Goal: Communication & Community: Answer question/provide support

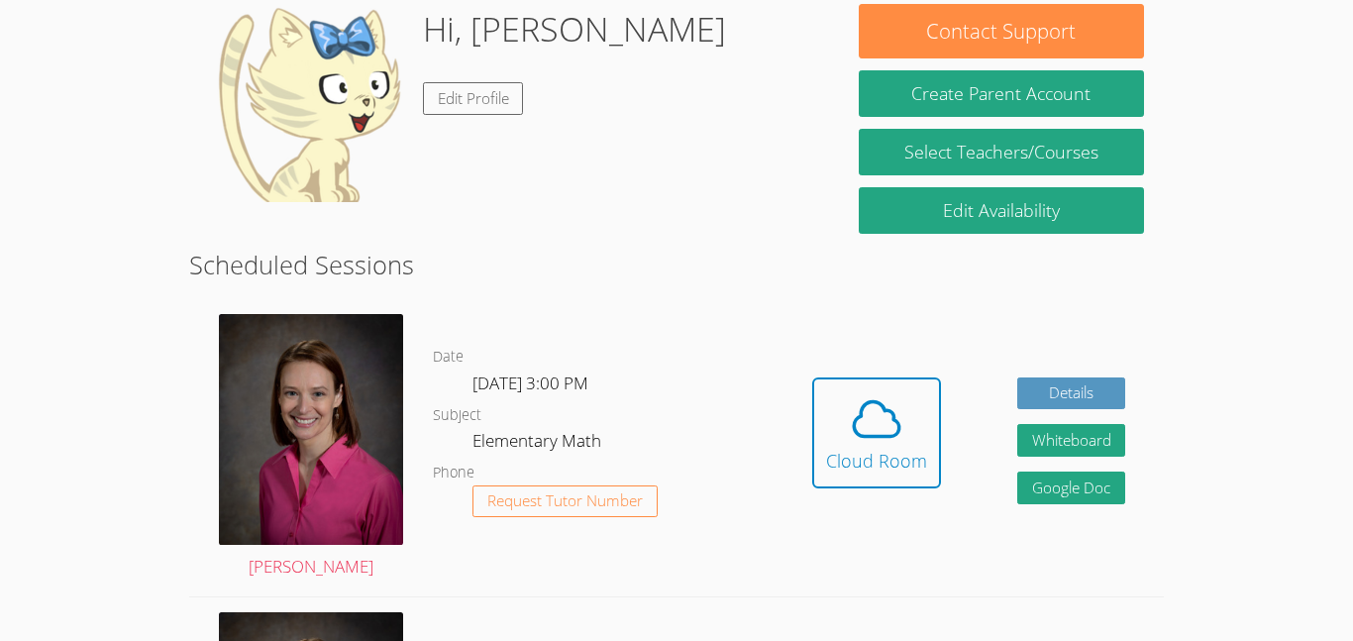
scroll to position [316, 0]
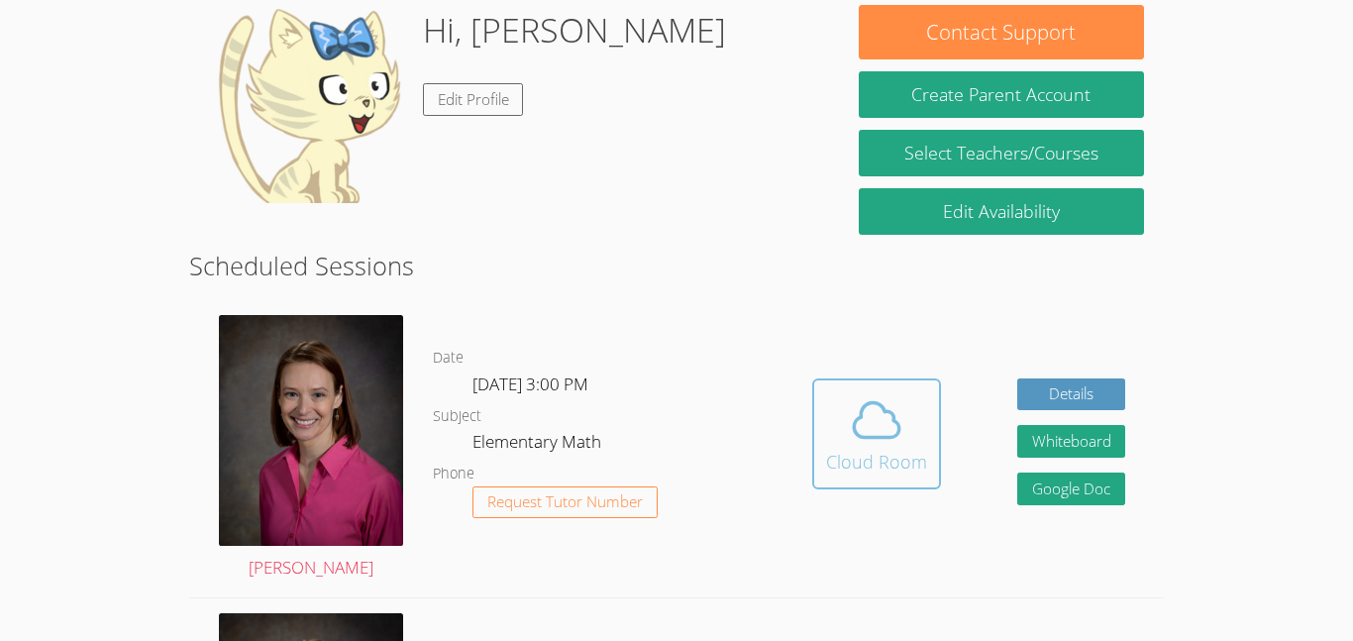
click at [854, 425] on icon at bounding box center [877, 420] width 46 height 35
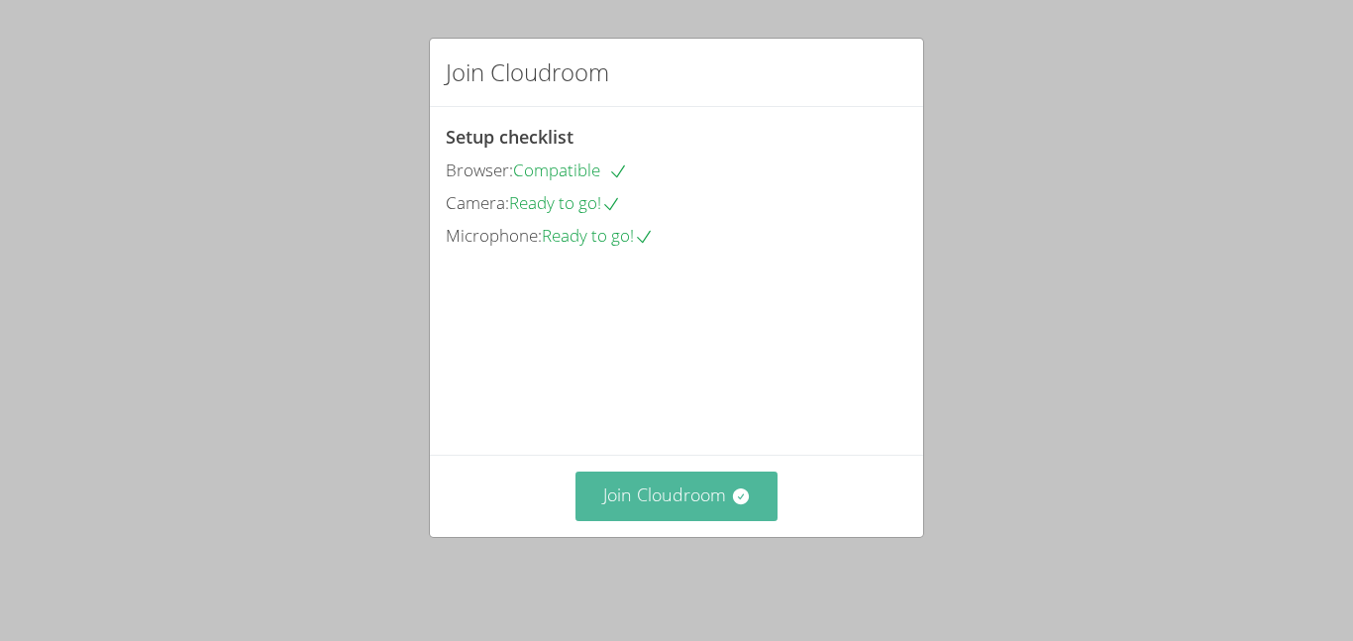
click at [686, 520] on button "Join Cloudroom" at bounding box center [677, 496] width 203 height 49
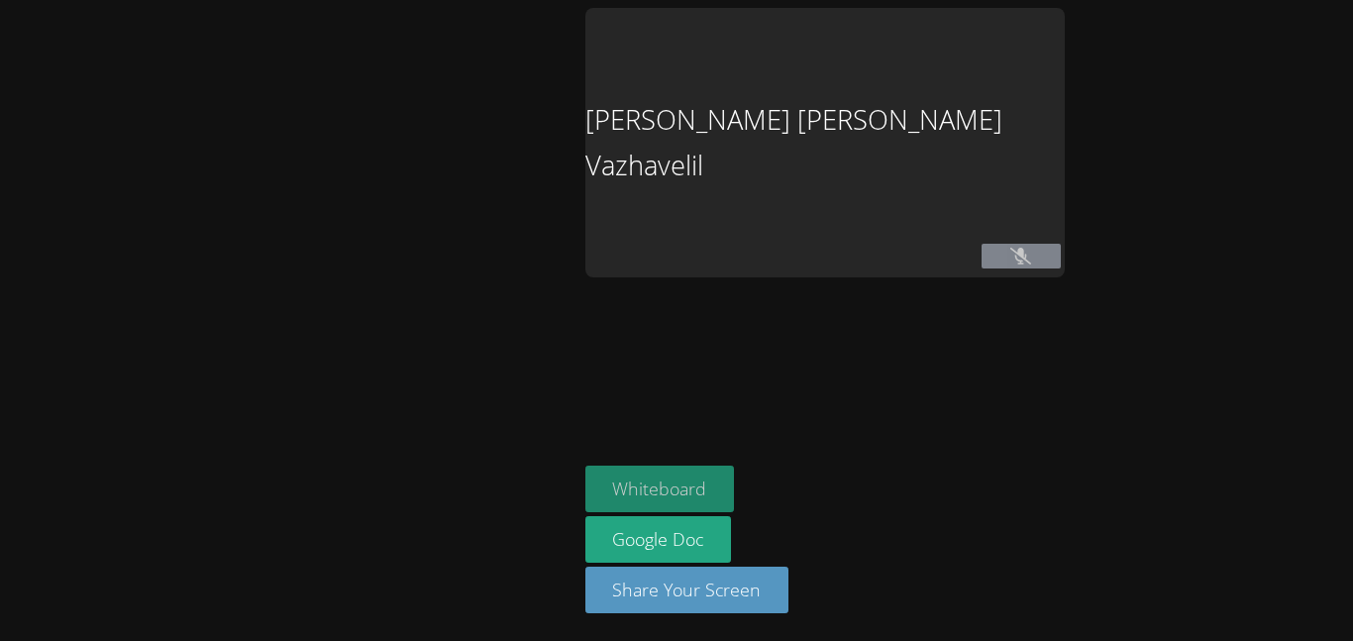
click at [735, 488] on button "Whiteboard" at bounding box center [661, 489] width 150 height 47
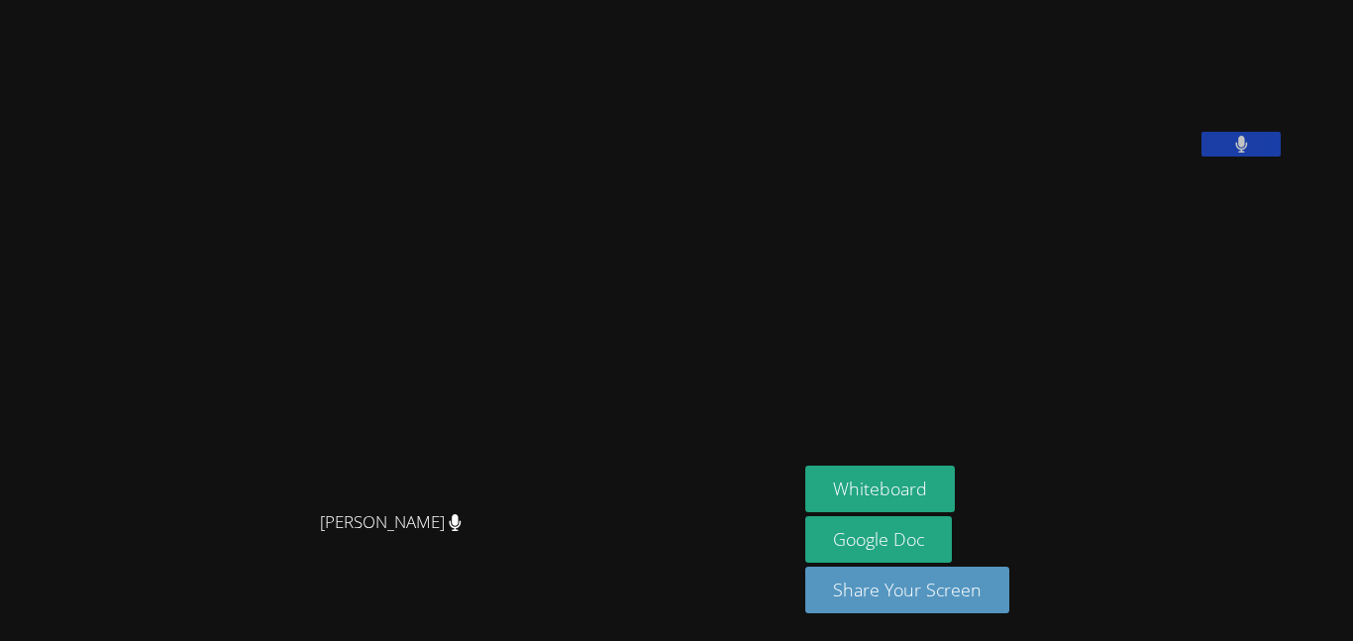
click at [1248, 153] on icon at bounding box center [1242, 144] width 13 height 17
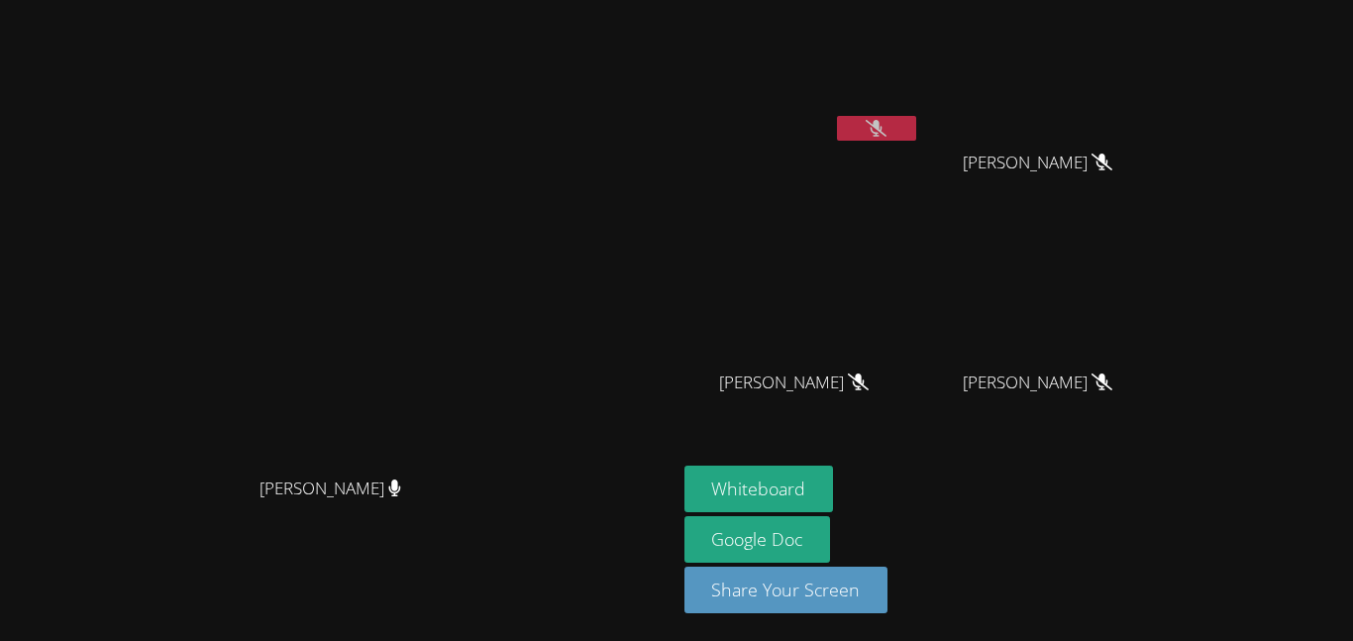
click at [916, 129] on button at bounding box center [876, 128] width 79 height 25
click at [920, 106] on video at bounding box center [803, 74] width 236 height 133
click at [887, 127] on icon at bounding box center [876, 128] width 21 height 17
click at [916, 128] on button at bounding box center [876, 128] width 79 height 25
click at [916, 130] on button at bounding box center [876, 128] width 79 height 25
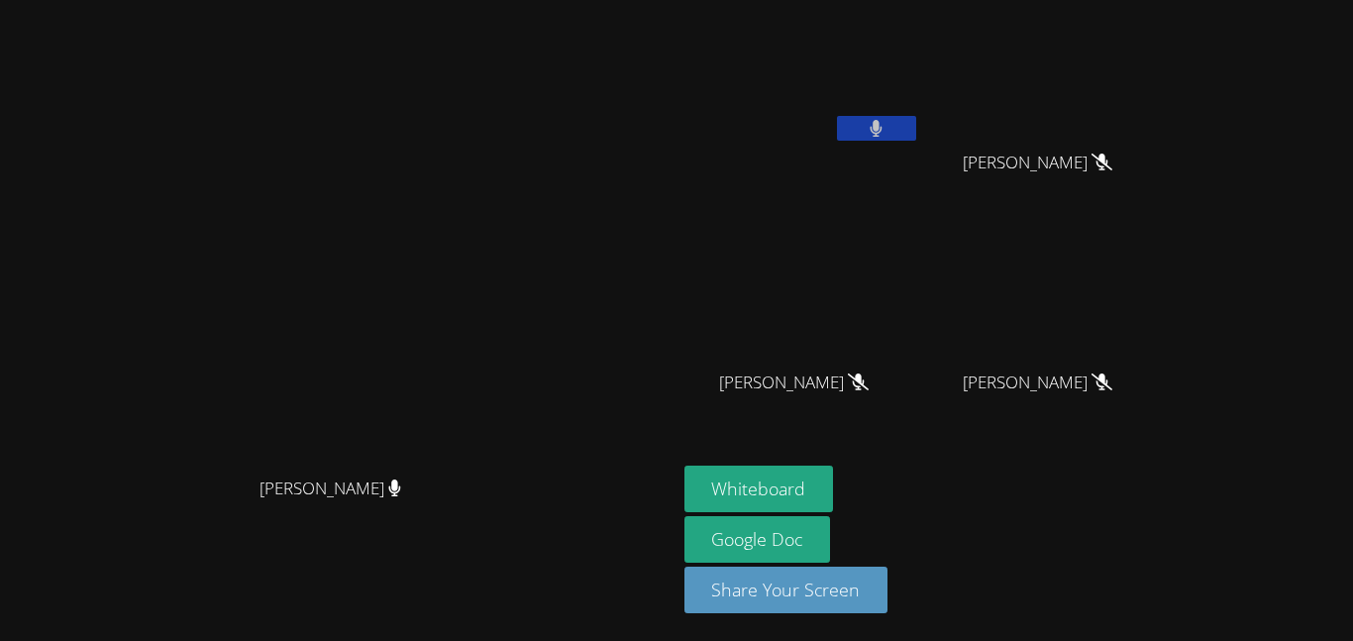
click at [883, 124] on icon at bounding box center [876, 128] width 13 height 17
click at [887, 135] on icon at bounding box center [876, 128] width 21 height 17
click at [883, 128] on icon at bounding box center [877, 128] width 12 height 17
click at [887, 122] on icon at bounding box center [876, 128] width 21 height 17
click at [916, 116] on button at bounding box center [876, 128] width 79 height 25
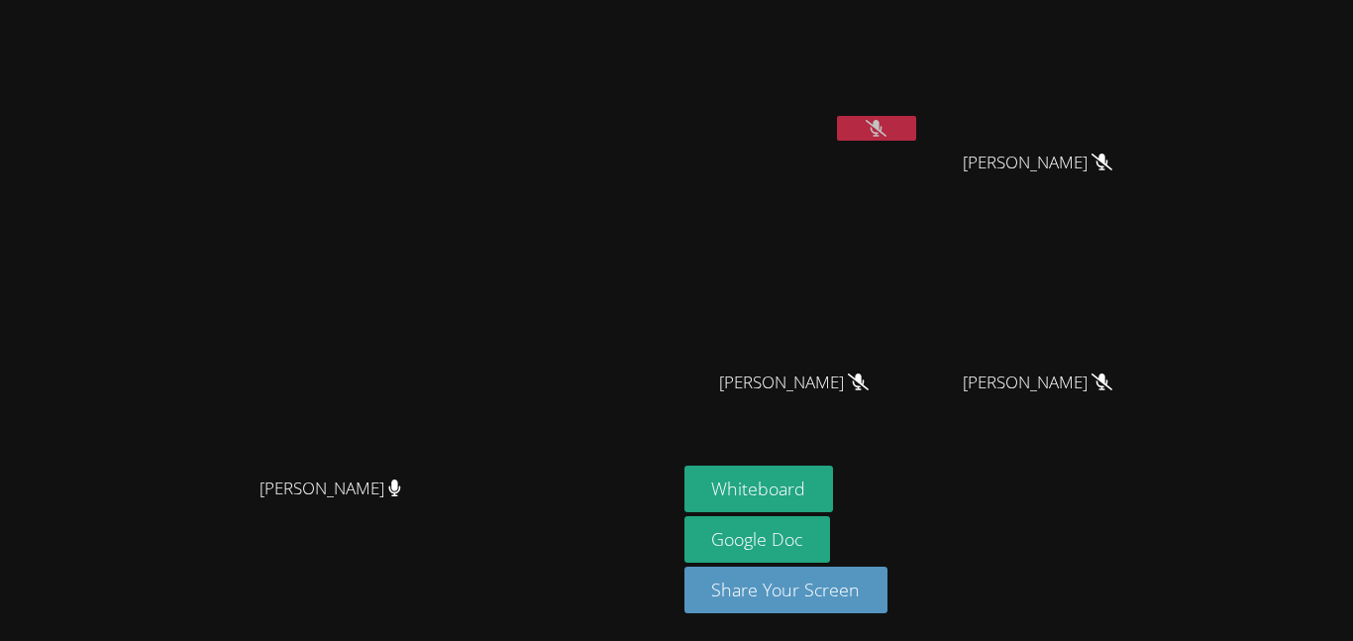
click at [916, 128] on button at bounding box center [876, 128] width 79 height 25
click at [916, 123] on button at bounding box center [876, 128] width 79 height 25
click at [887, 123] on icon at bounding box center [876, 128] width 21 height 17
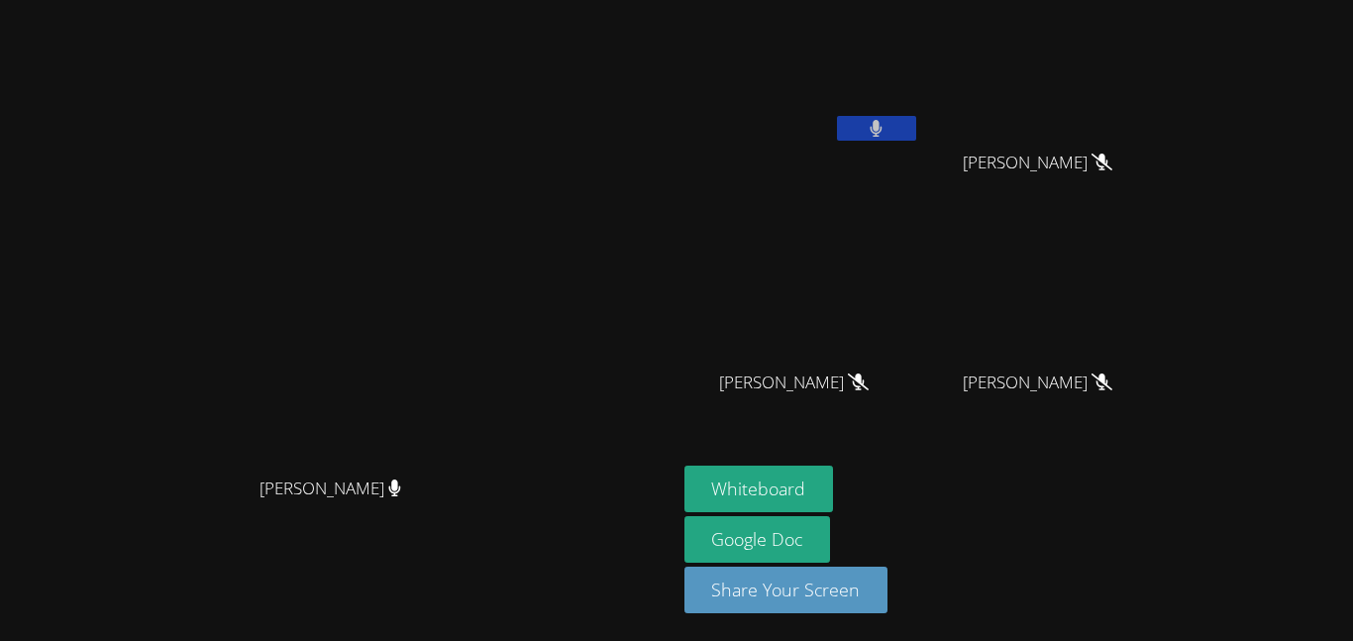
click at [916, 123] on button at bounding box center [876, 128] width 79 height 25
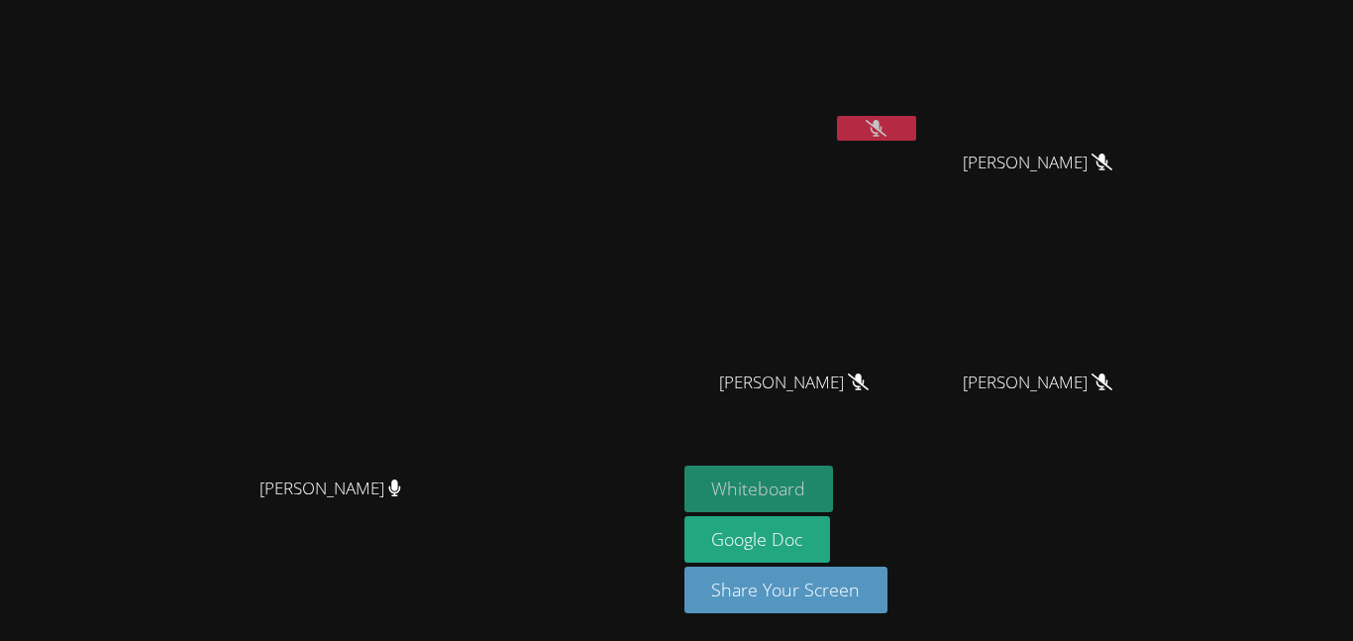
click at [834, 492] on button "Whiteboard" at bounding box center [760, 489] width 150 height 47
click at [916, 117] on button at bounding box center [876, 128] width 79 height 25
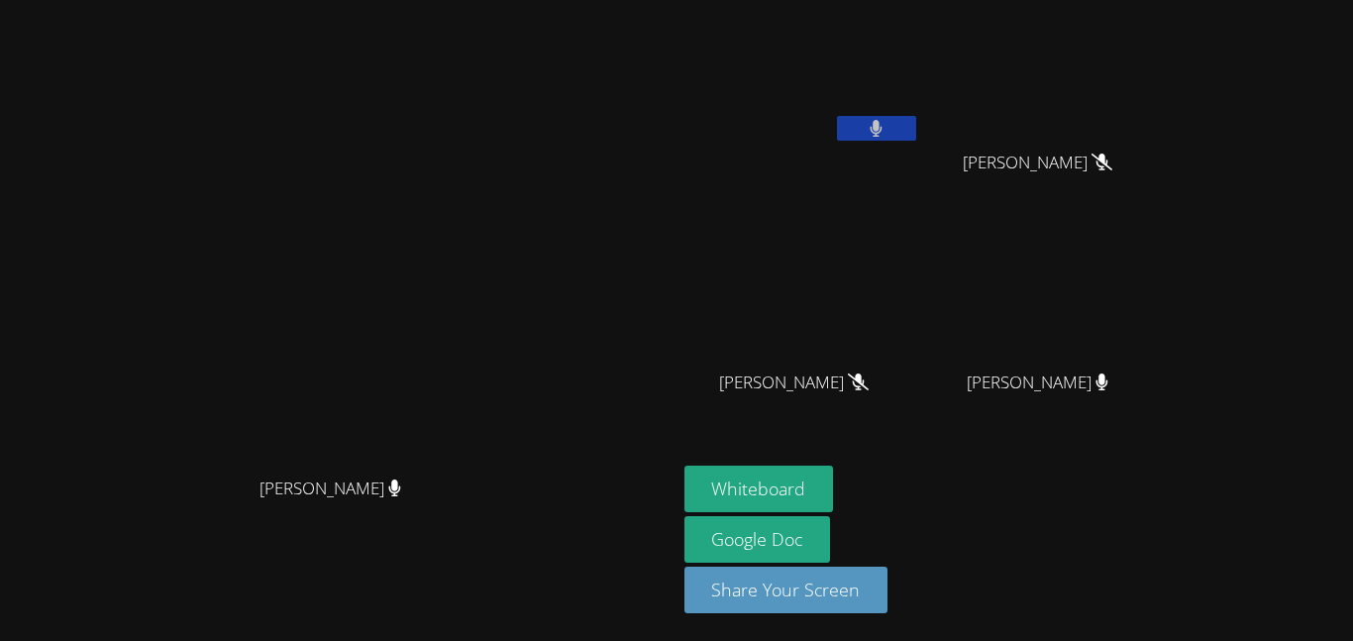
click at [883, 121] on icon at bounding box center [876, 128] width 13 height 17
click at [916, 126] on button at bounding box center [876, 128] width 79 height 25
click at [916, 143] on div at bounding box center [876, 131] width 79 height 30
click at [887, 128] on icon at bounding box center [876, 128] width 21 height 17
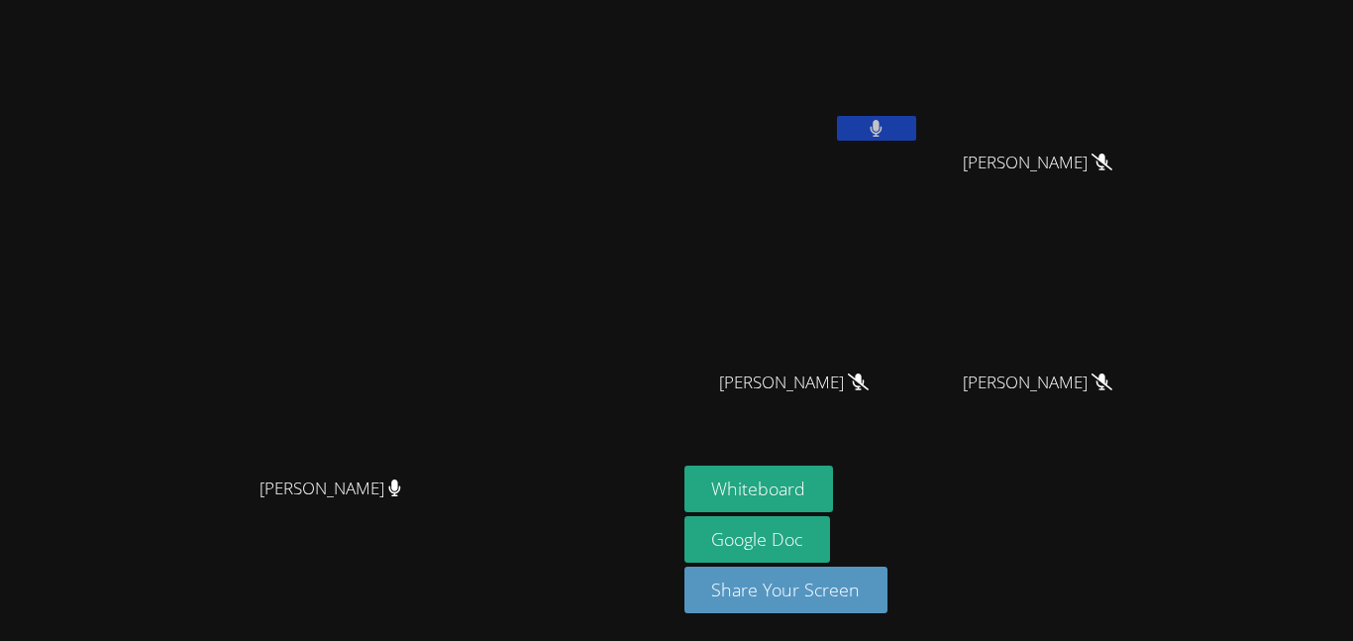
click at [916, 128] on button at bounding box center [876, 128] width 79 height 25
click at [916, 120] on button at bounding box center [876, 128] width 79 height 25
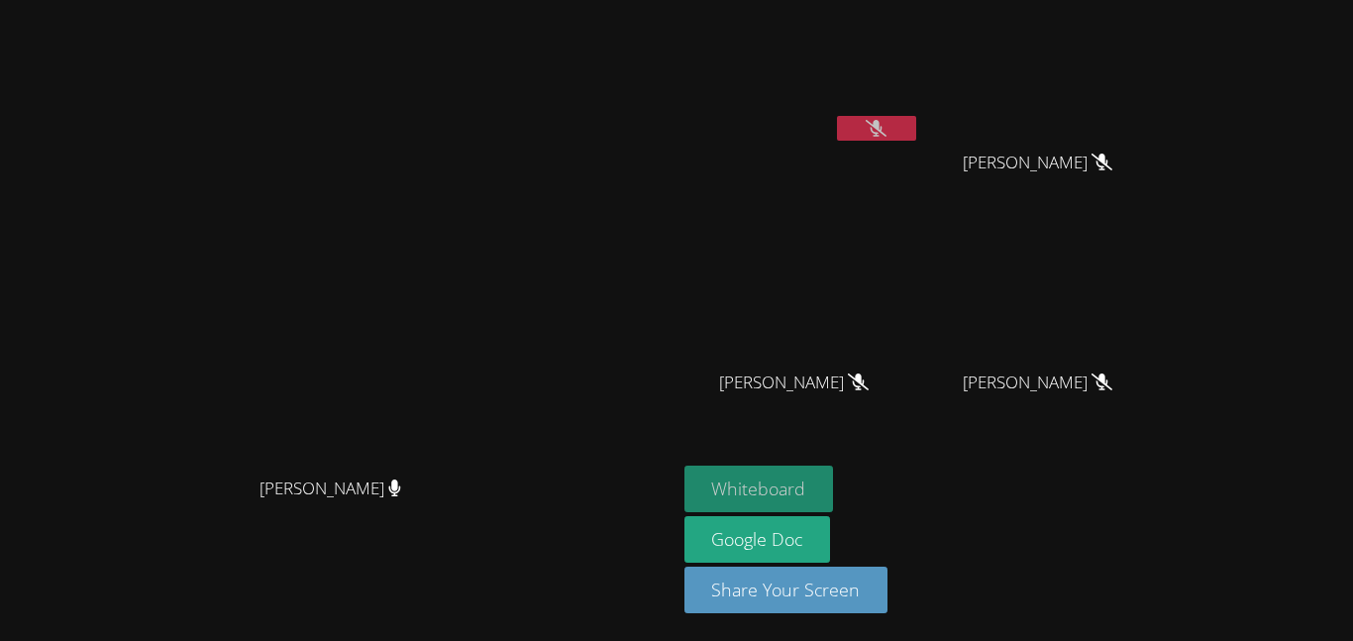
click at [834, 470] on button "Whiteboard" at bounding box center [760, 489] width 150 height 47
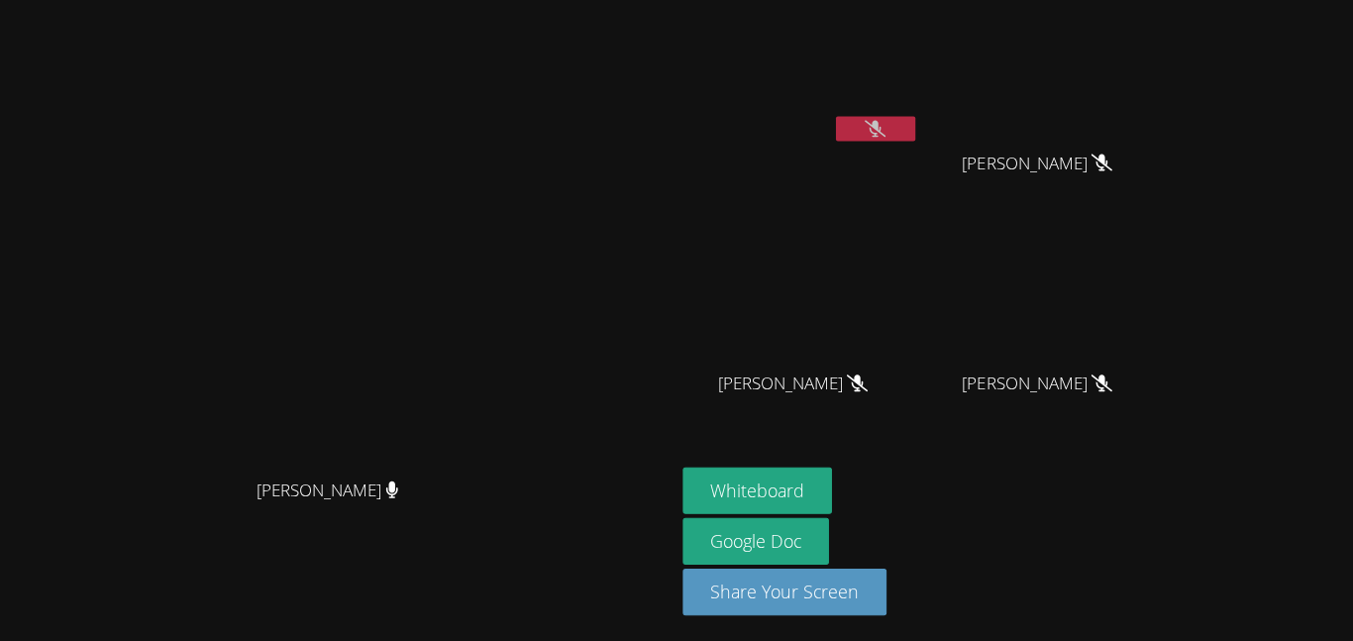
click at [1172, 573] on aside "[PERSON_NAME] [PERSON_NAME] Vazhavelil [PERSON_NAME] [PERSON_NAME] [PERSON_NAME…" at bounding box center [924, 320] width 495 height 641
click at [916, 116] on button at bounding box center [876, 128] width 79 height 25
click at [883, 132] on icon at bounding box center [876, 128] width 13 height 17
click at [792, 118] on aside "[PERSON_NAME] [PERSON_NAME] Vazhavelil [PERSON_NAME] [PERSON_NAME] [PERSON_NAME…" at bounding box center [924, 320] width 495 height 641
click at [920, 114] on video at bounding box center [803, 74] width 236 height 133
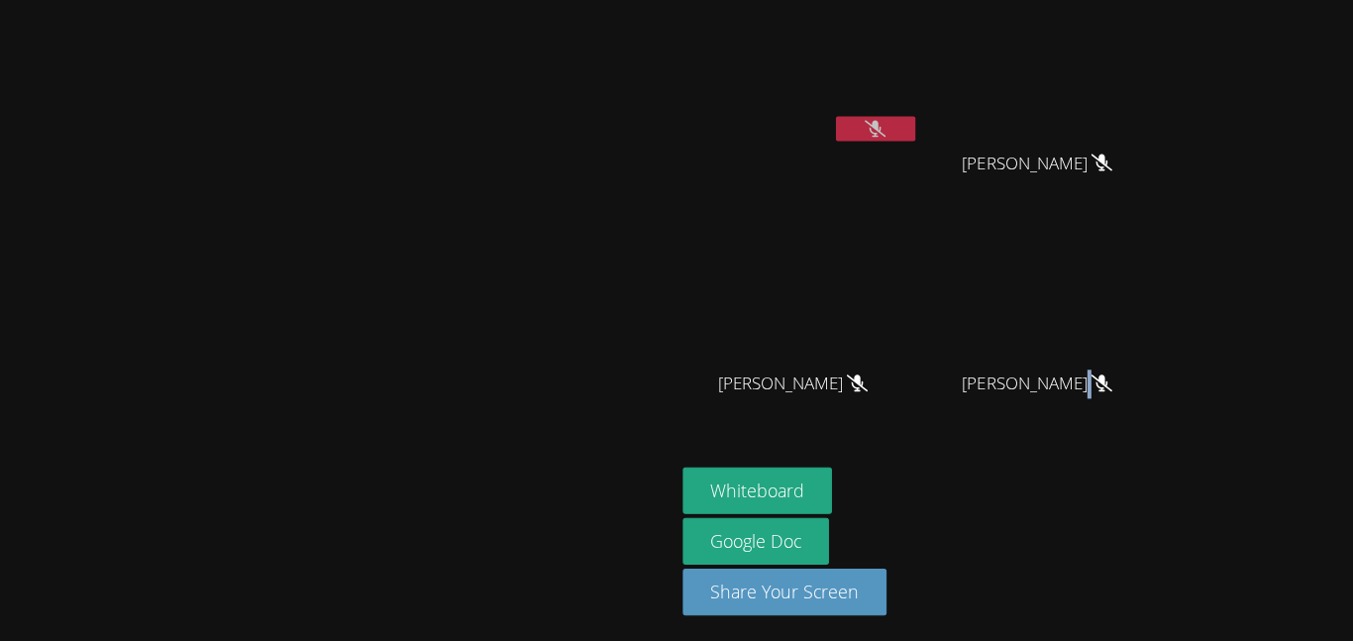
click at [916, 125] on button at bounding box center [876, 128] width 79 height 25
click at [916, 116] on button at bounding box center [876, 128] width 79 height 25
click at [920, 114] on video at bounding box center [803, 74] width 236 height 133
click at [916, 134] on button at bounding box center [876, 128] width 79 height 25
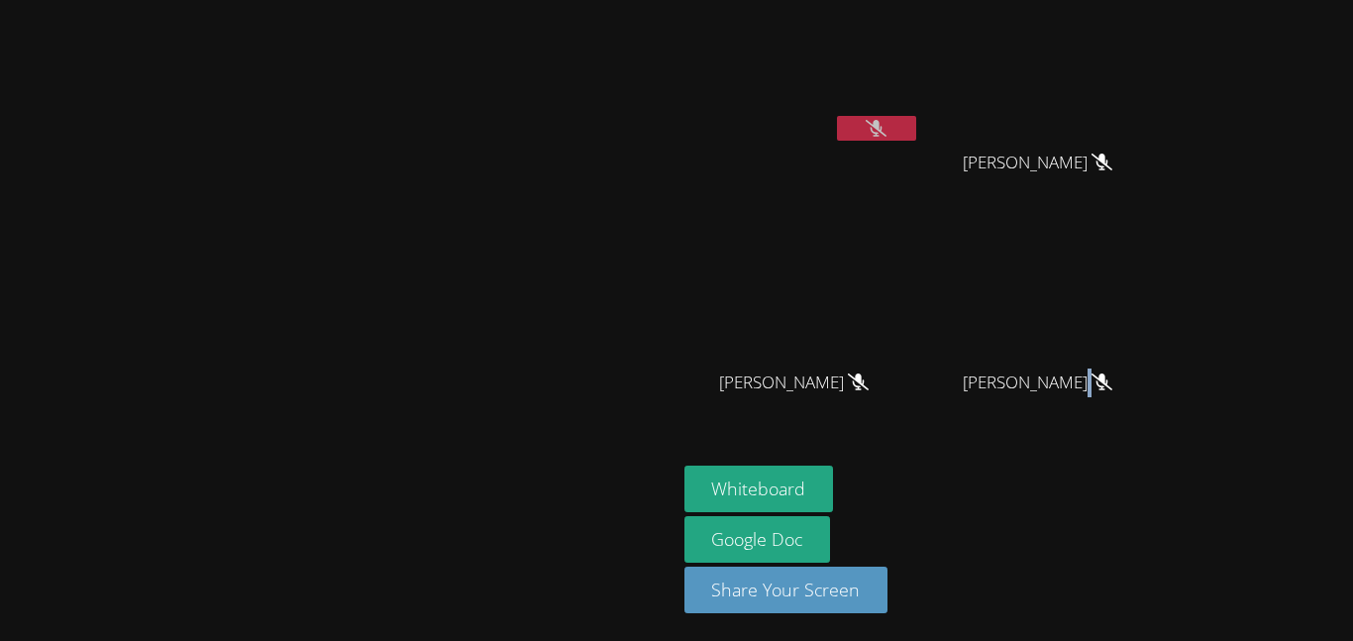
click at [916, 137] on button at bounding box center [876, 128] width 79 height 25
click at [916, 126] on button at bounding box center [876, 128] width 79 height 25
click at [189, 375] on video at bounding box center [337, 281] width 297 height 372
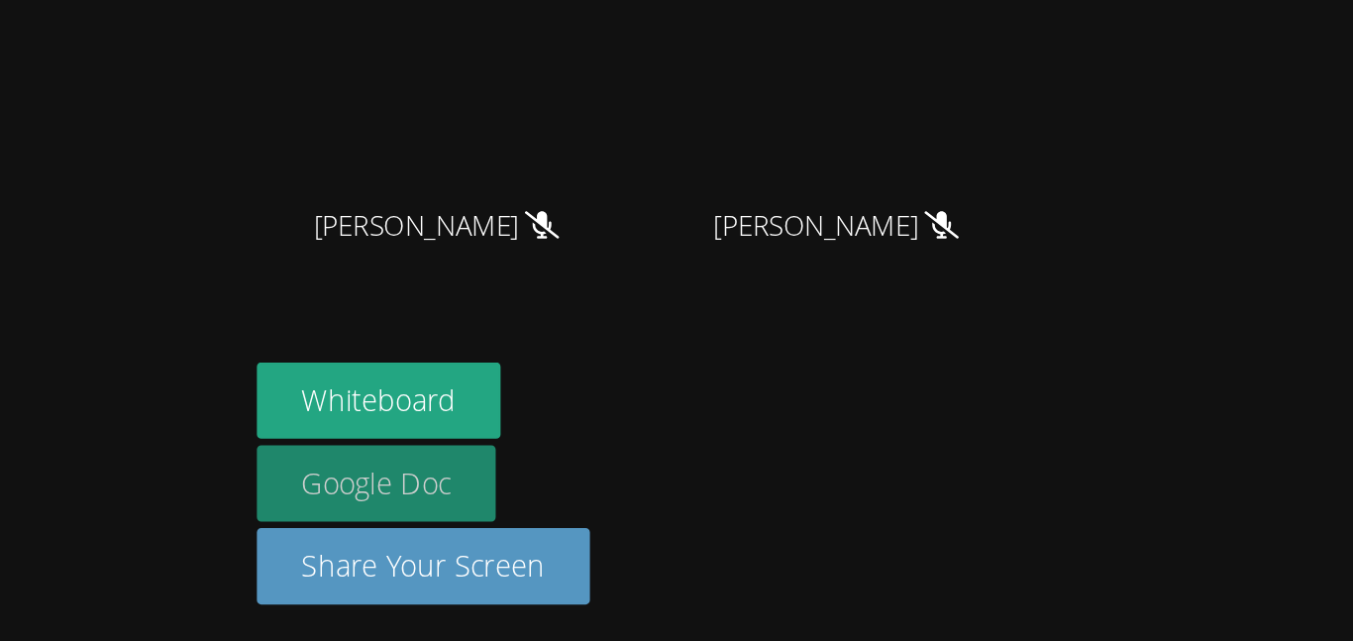
click at [831, 545] on link "Google Doc" at bounding box center [758, 539] width 147 height 47
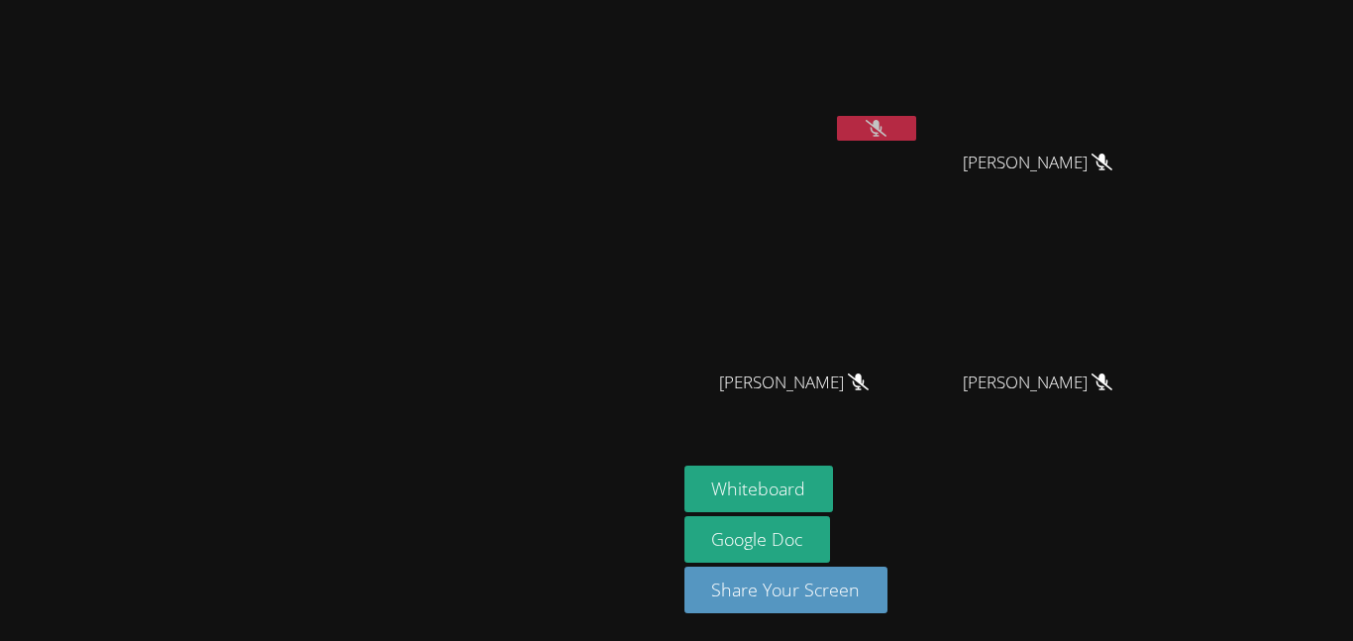
click at [1310, 359] on div "[PERSON_NAME] [PERSON_NAME] [PERSON_NAME] Vazhavelil [PERSON_NAME] [PERSON_NAME…" at bounding box center [676, 320] width 1353 height 641
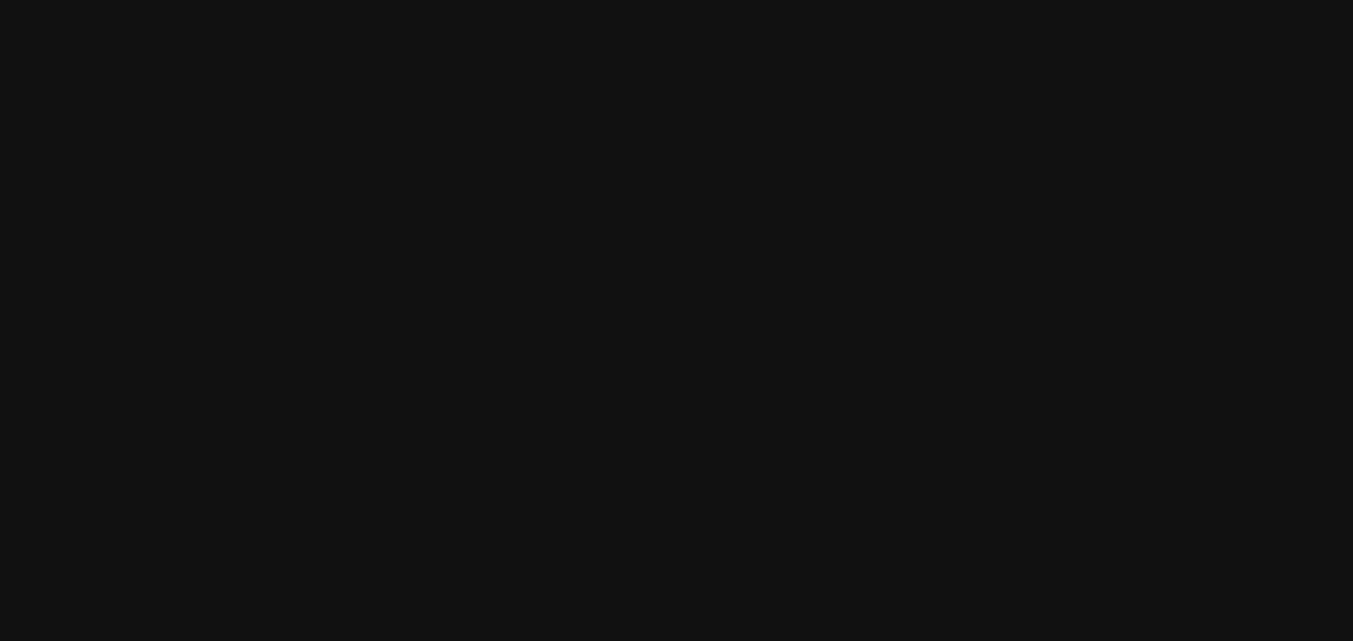
click at [486, 341] on video at bounding box center [337, 281] width 297 height 372
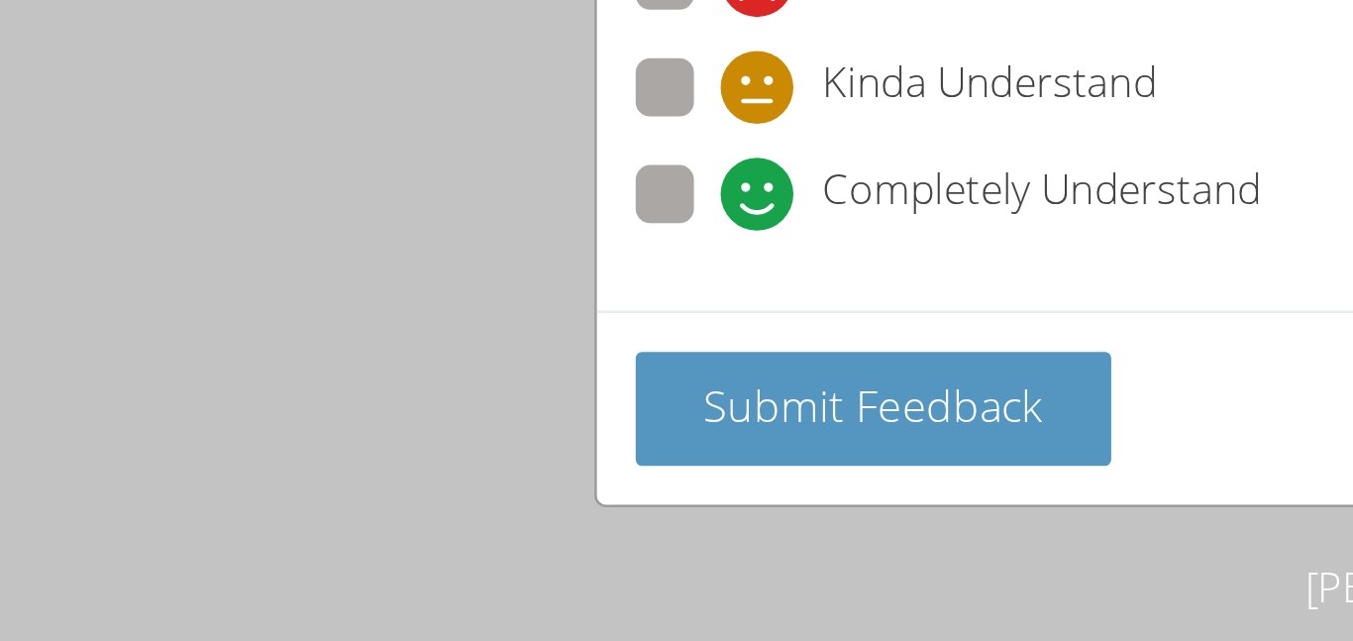
click at [481, 237] on span at bounding box center [481, 237] width 0 height 0
click at [481, 225] on input "Completely Understand" at bounding box center [489, 218] width 17 height 17
radio input "true"
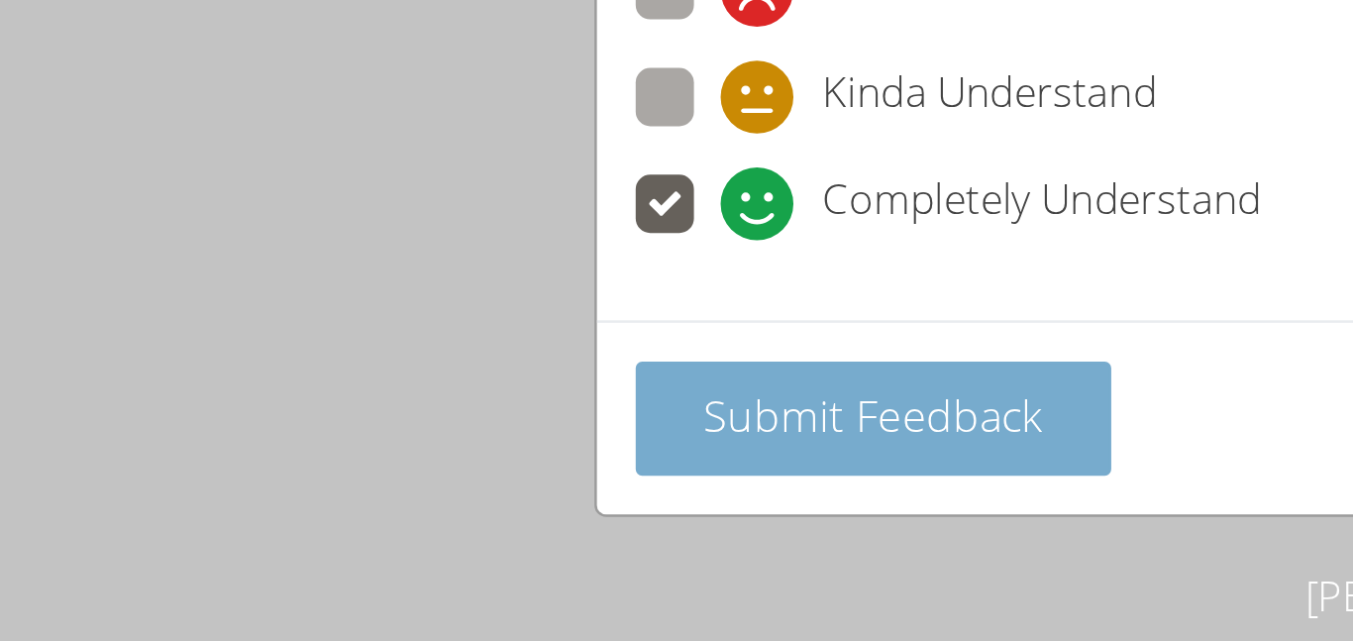
click at [498, 310] on span "Submit Feedback" at bounding box center [543, 308] width 139 height 24
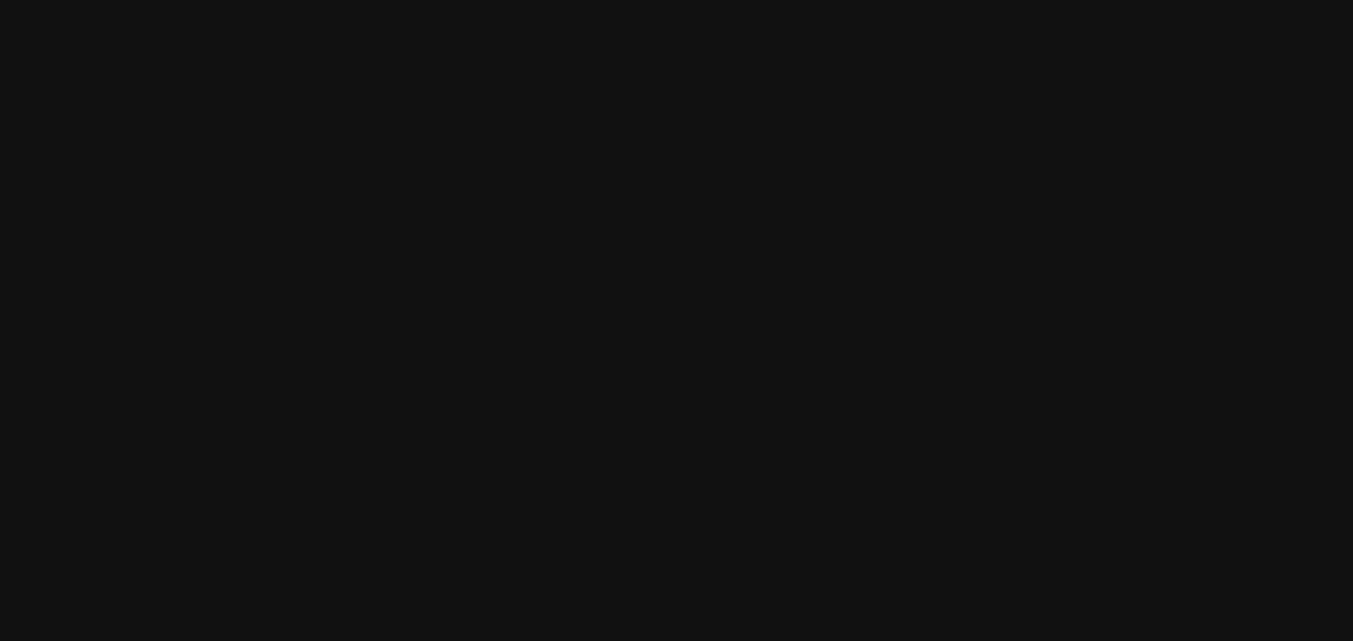
click at [486, 377] on video at bounding box center [337, 281] width 297 height 372
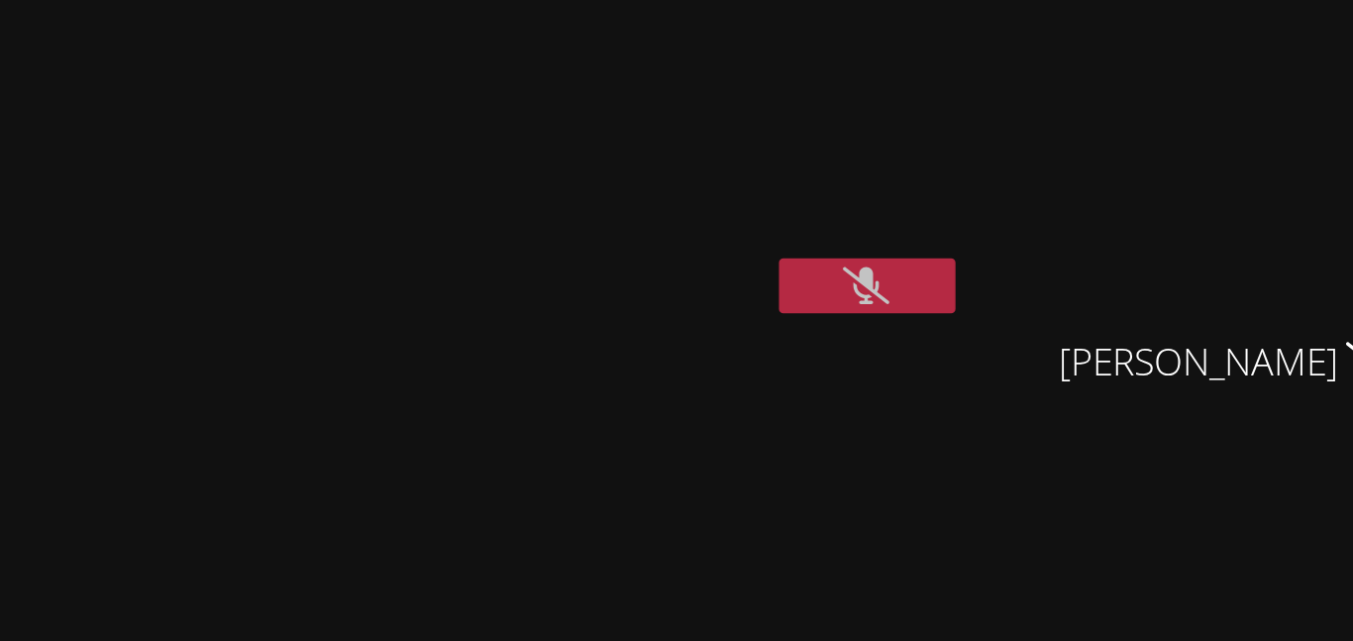
click at [916, 137] on button at bounding box center [876, 128] width 79 height 25
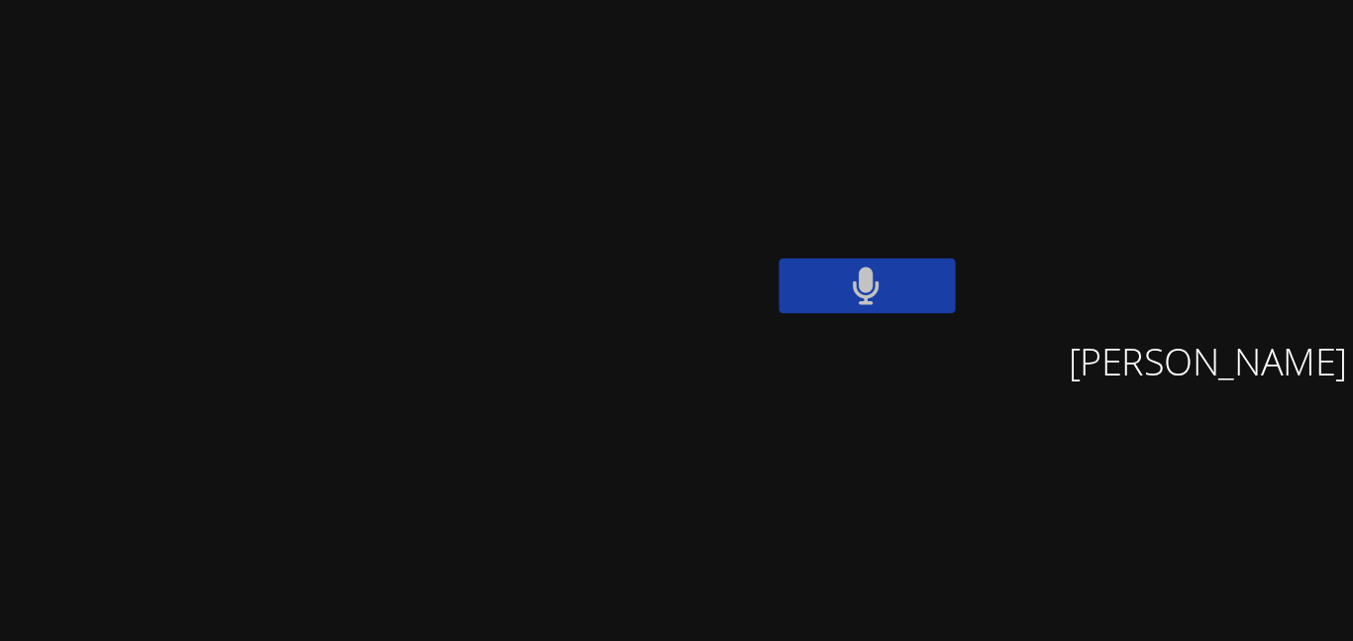
click at [916, 127] on button at bounding box center [876, 128] width 79 height 25
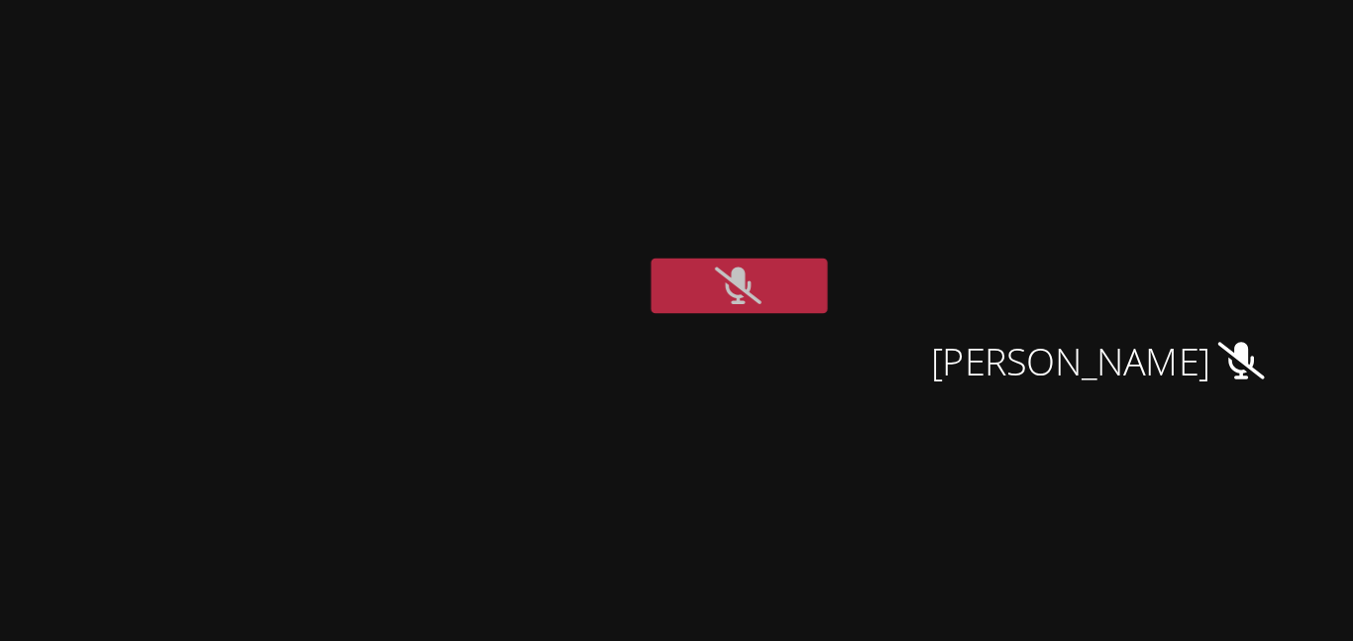
click at [887, 126] on icon at bounding box center [876, 128] width 21 height 17
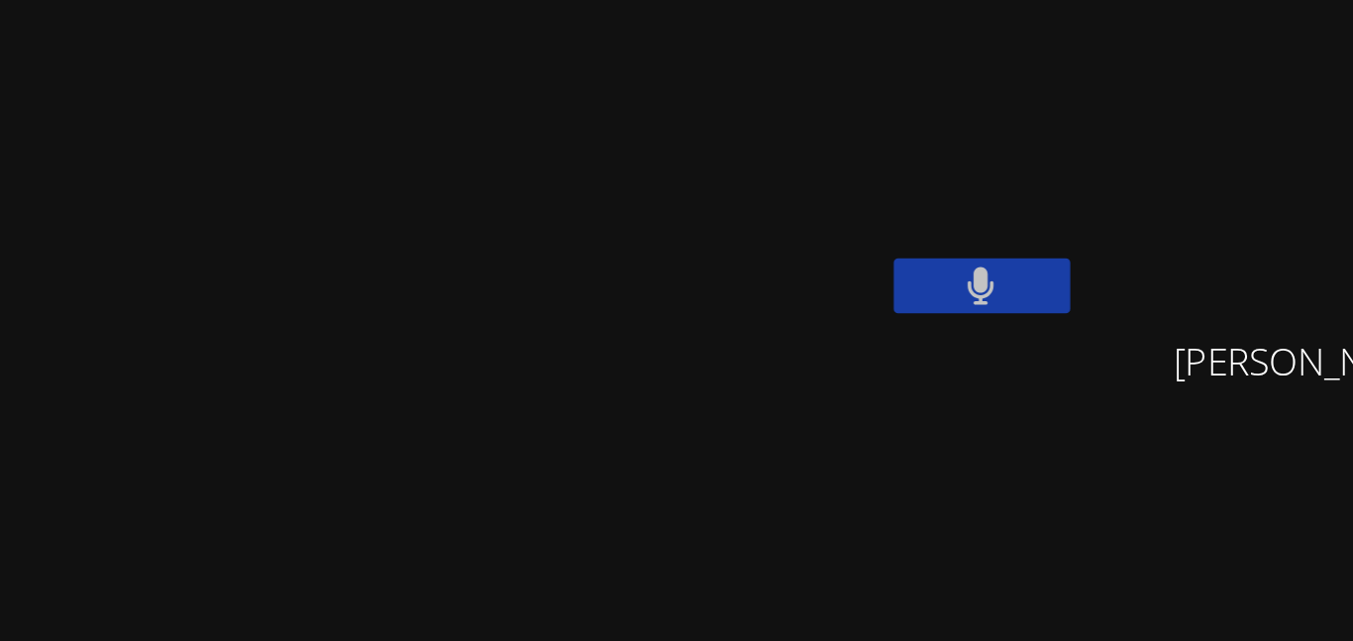
click at [916, 134] on button at bounding box center [876, 128] width 79 height 25
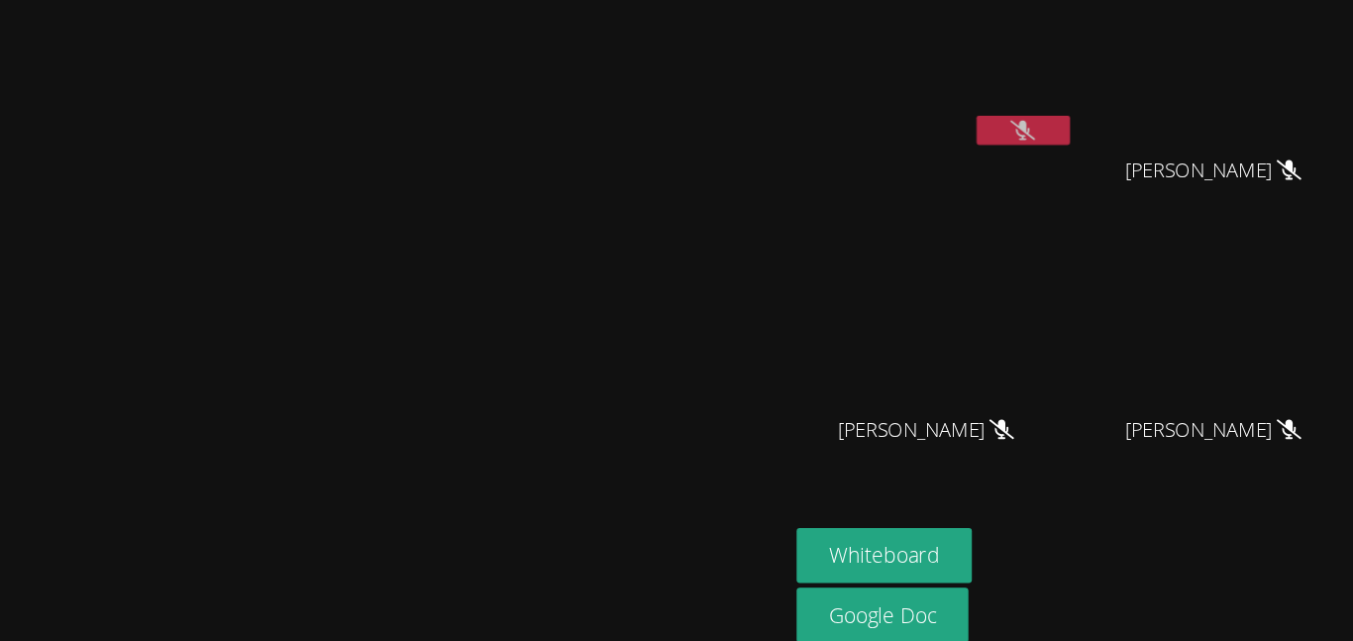
click at [916, 137] on button at bounding box center [876, 128] width 79 height 25
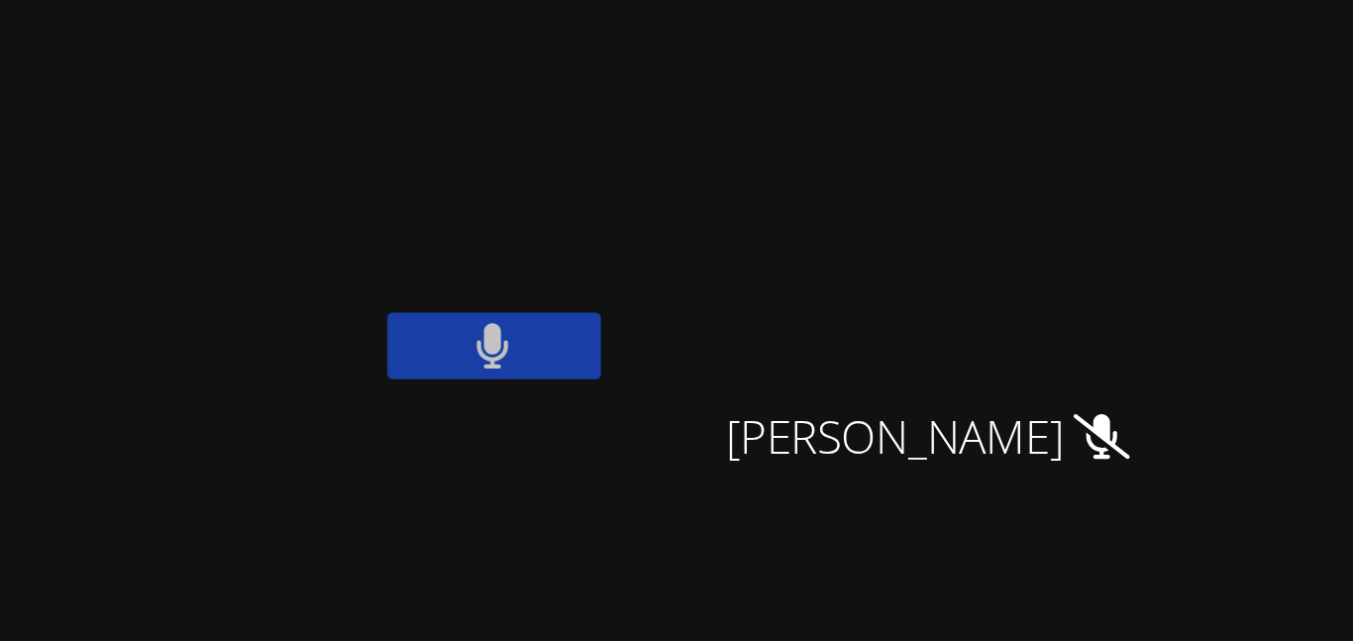
click at [916, 124] on button at bounding box center [876, 128] width 79 height 25
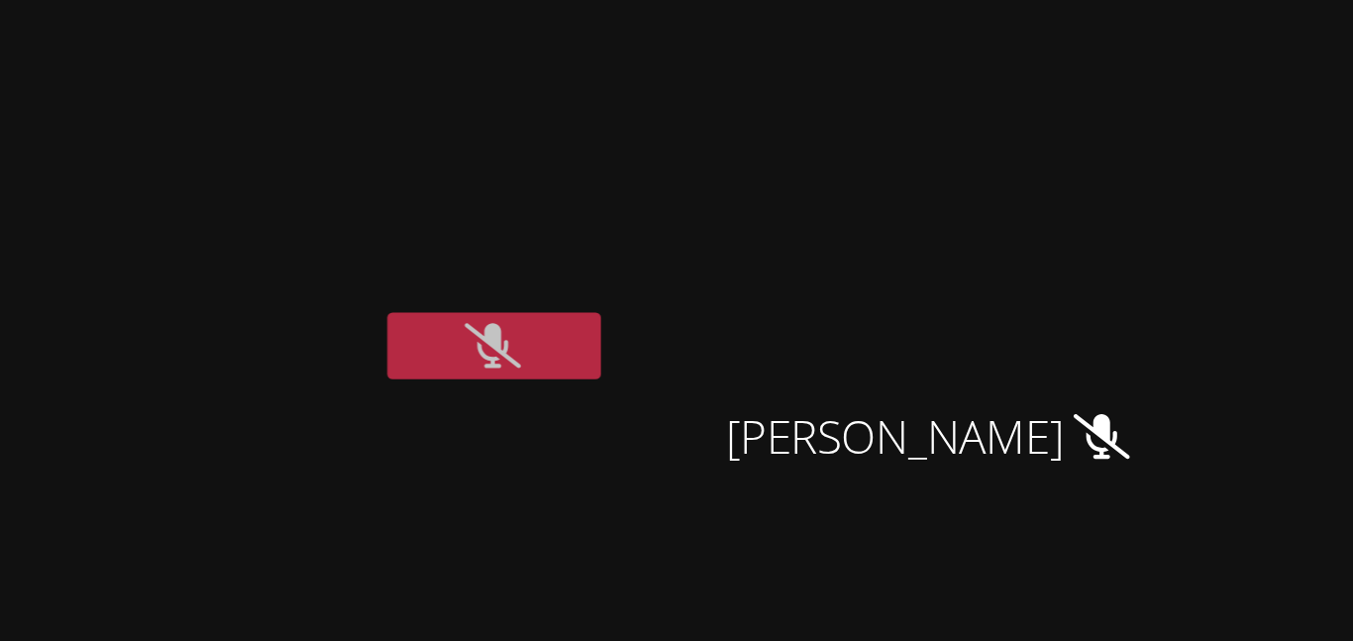
click at [887, 123] on icon at bounding box center [876, 128] width 21 height 17
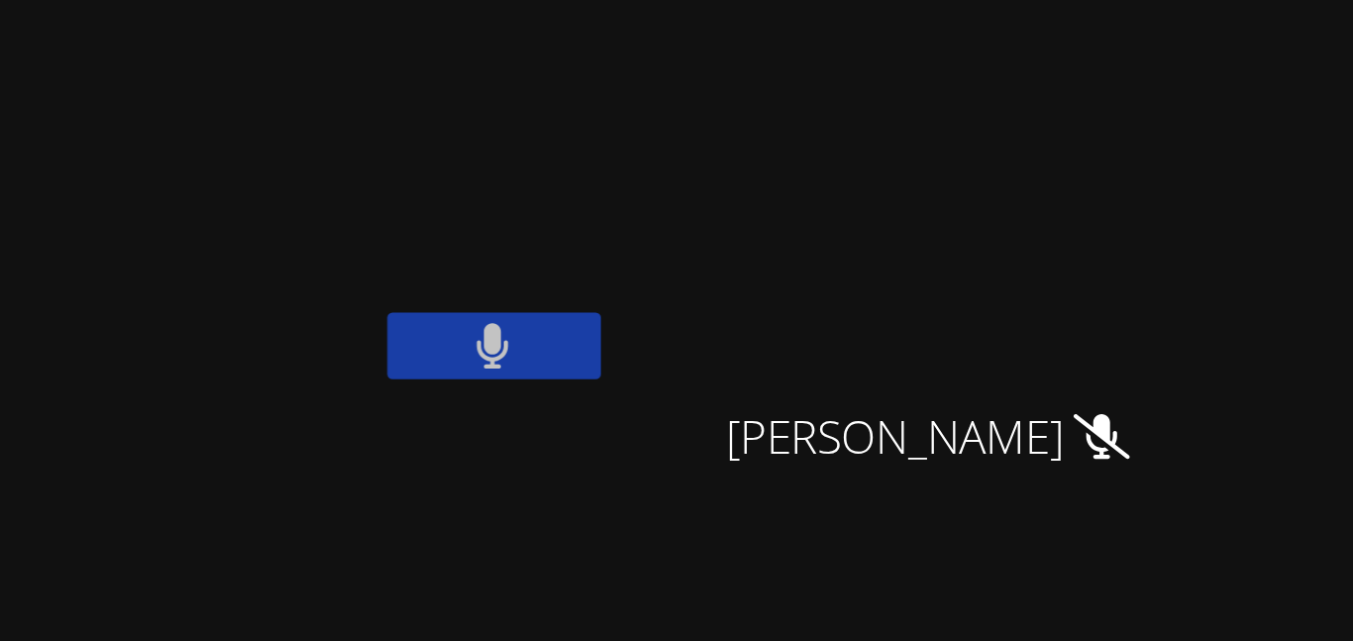
click at [916, 131] on button at bounding box center [876, 128] width 79 height 25
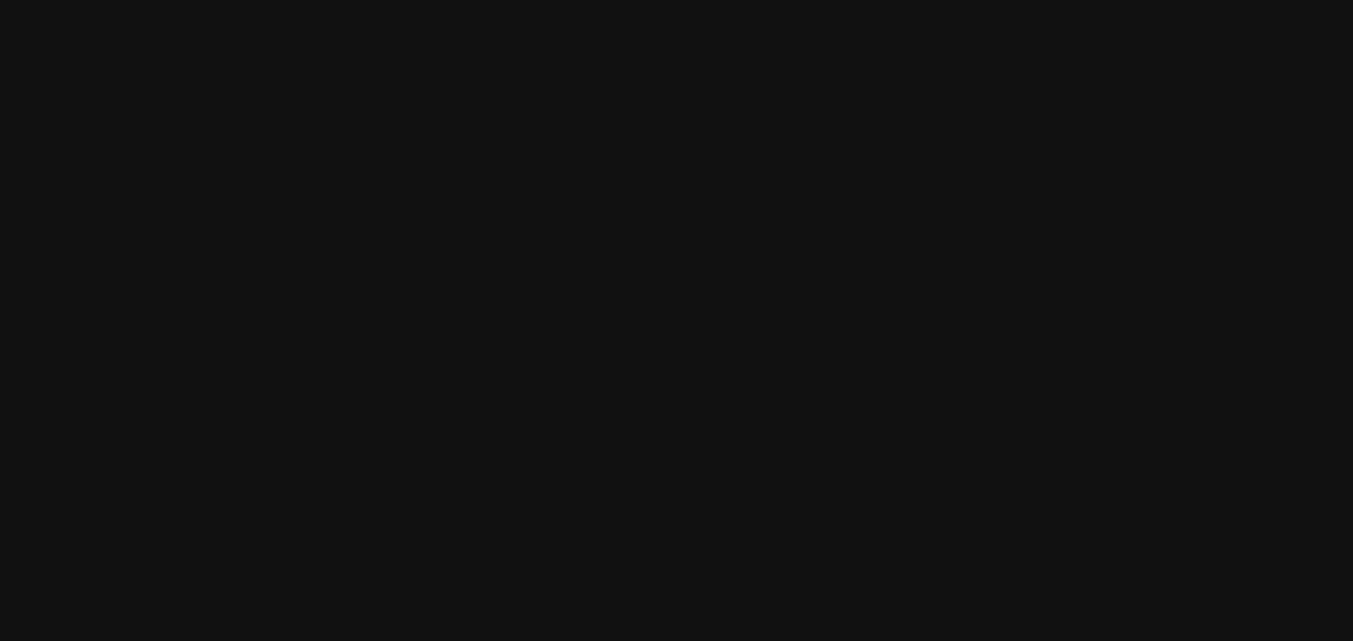
click at [486, 411] on video at bounding box center [337, 281] width 297 height 372
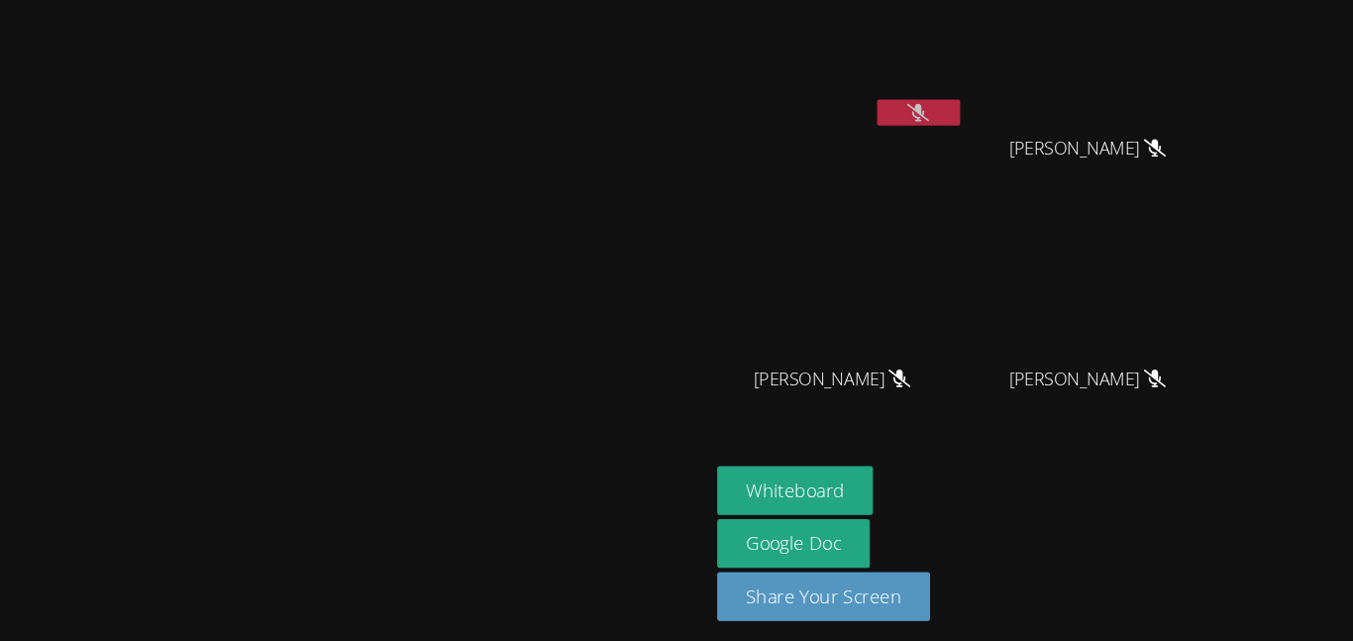
click at [1149, 525] on div "Whiteboard Google Doc Share Your Screen" at bounding box center [925, 547] width 480 height 163
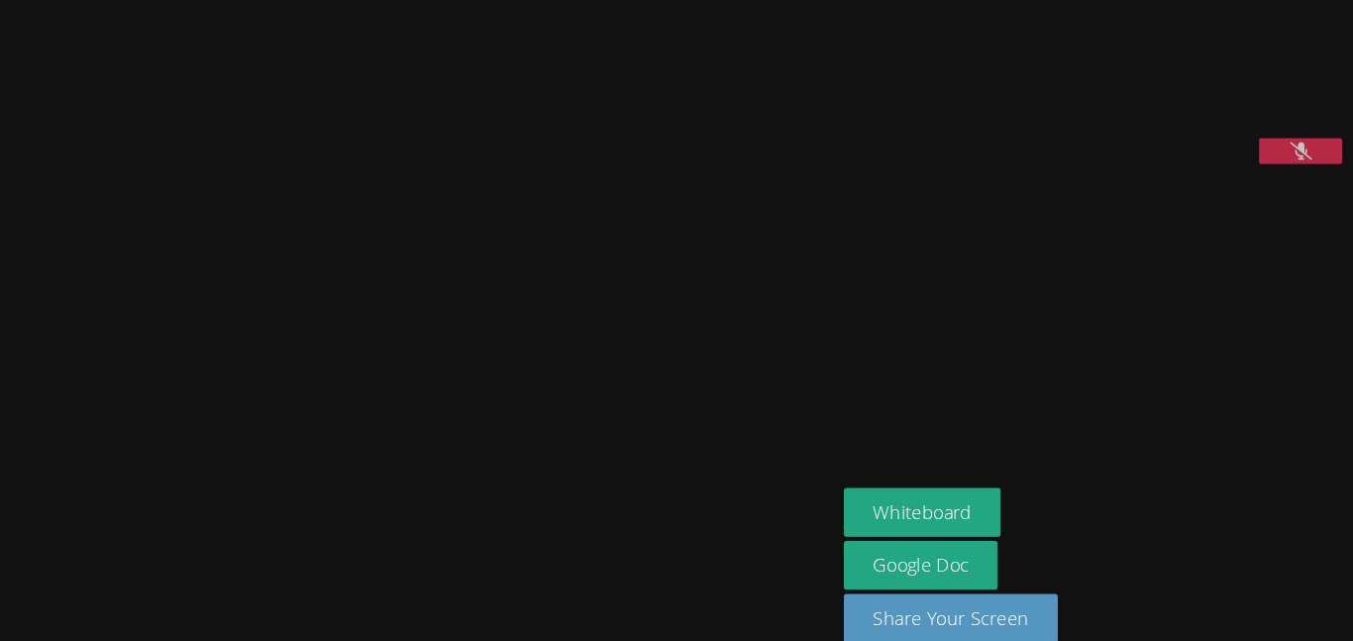
click at [993, 128] on video at bounding box center [954, 82] width 297 height 149
click at [1232, 153] on icon at bounding box center [1242, 144] width 21 height 17
click at [1222, 157] on button at bounding box center [1241, 144] width 79 height 25
